Goal: Task Accomplishment & Management: Manage account settings

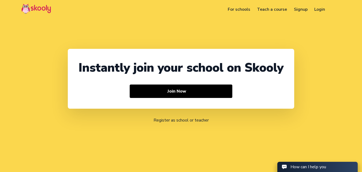
select select "91"
select select "[GEOGRAPHIC_DATA]"
select select "[GEOGRAPHIC_DATA]/[GEOGRAPHIC_DATA]"
click at [318, 11] on link "Login" at bounding box center [320, 9] width 18 height 9
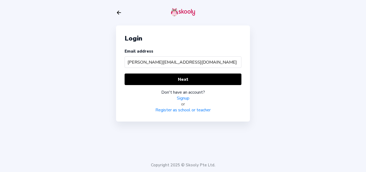
type input "[PERSON_NAME][EMAIL_ADDRESS][DOMAIN_NAME]"
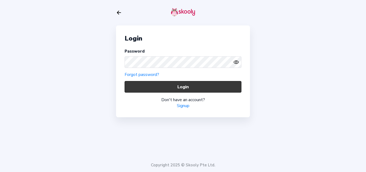
click at [139, 90] on button "Login" at bounding box center [182, 87] width 117 height 12
